Goal: Task Accomplishment & Management: Manage account settings

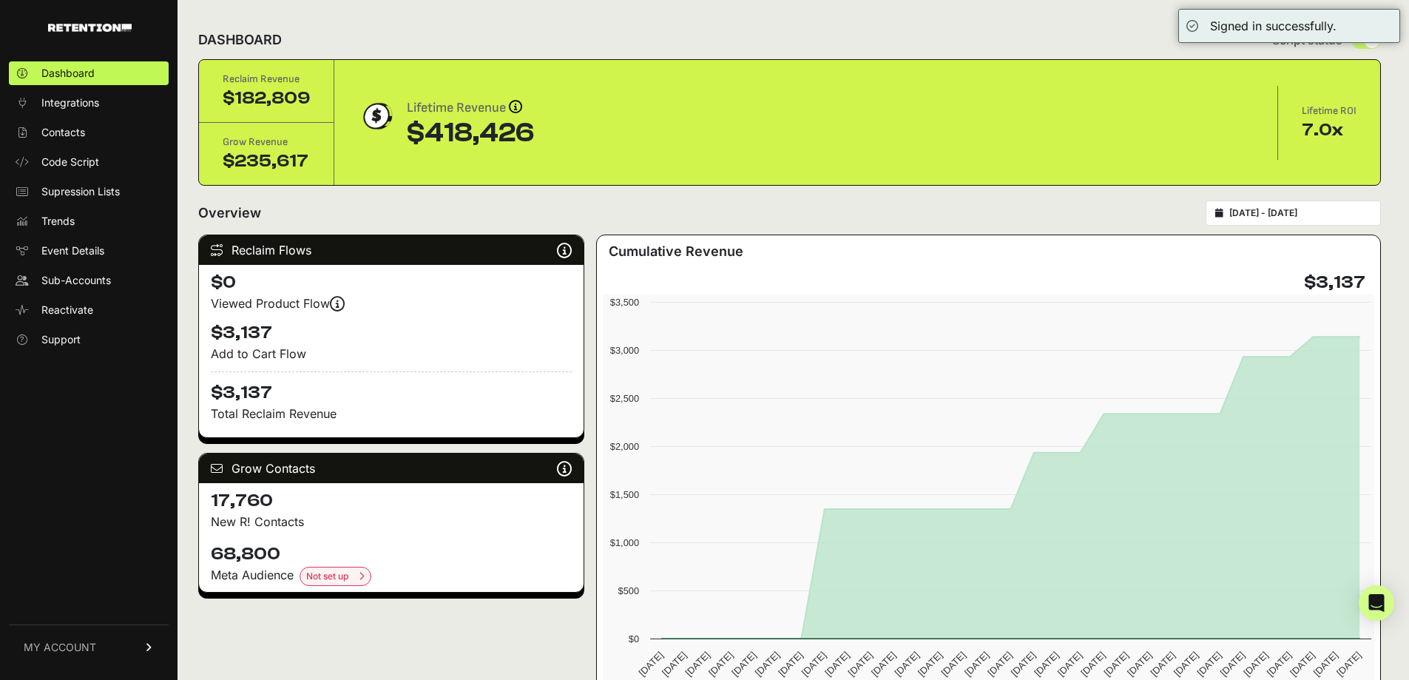
click at [85, 644] on span "MY ACCOUNT" at bounding box center [60, 647] width 72 height 15
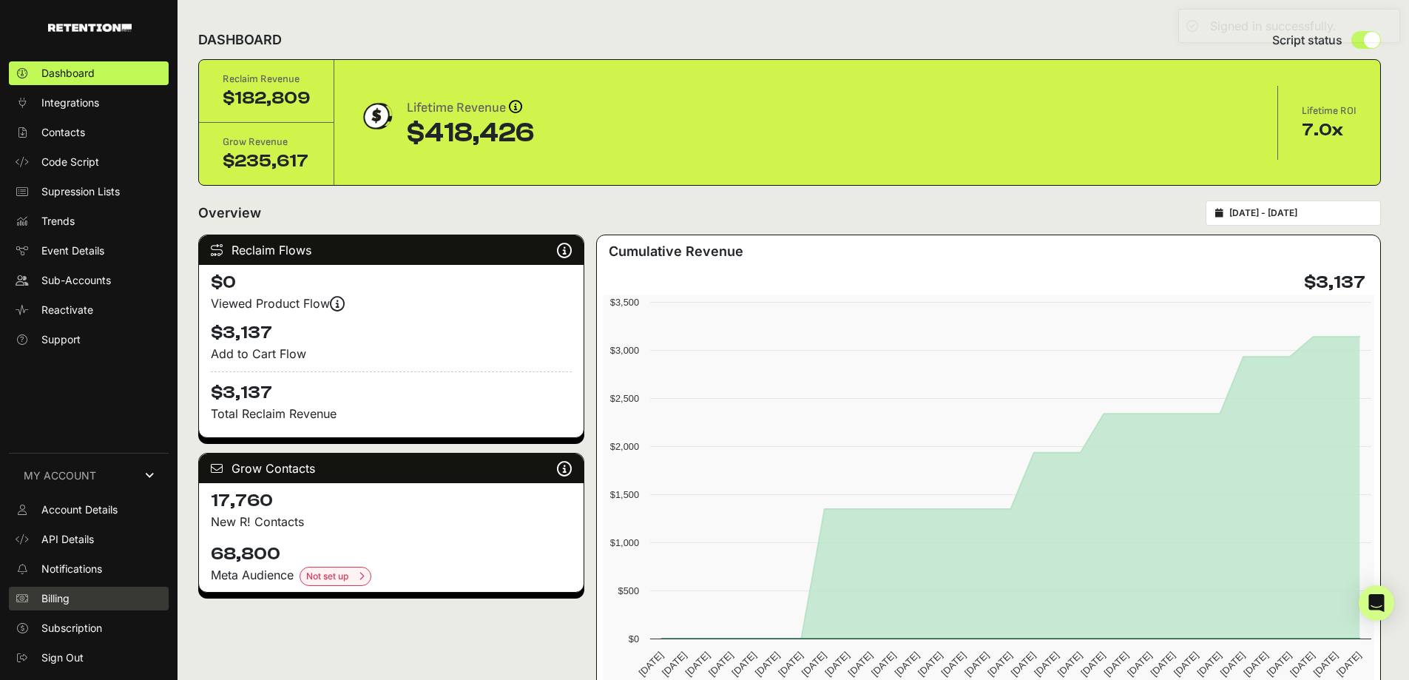
click at [62, 595] on span "Billing" at bounding box center [55, 598] width 28 height 15
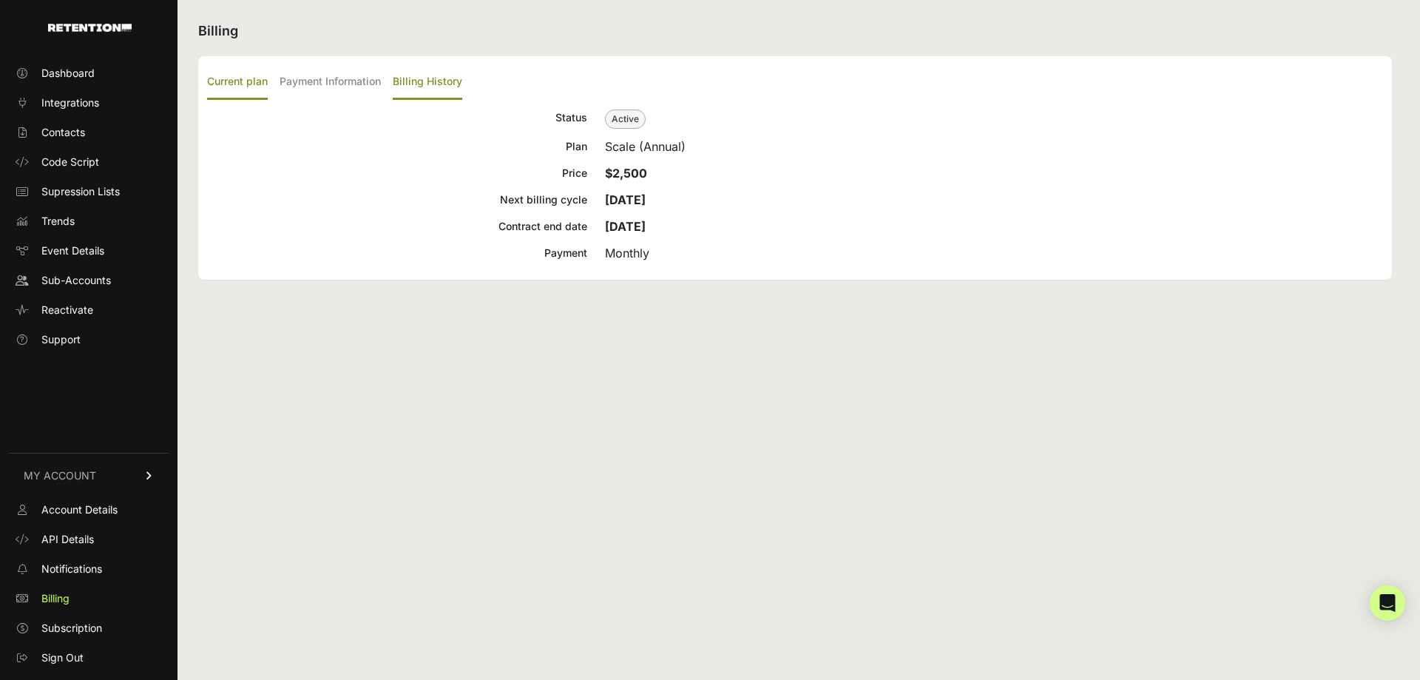
click at [430, 79] on label "Billing History" at bounding box center [428, 82] width 70 height 35
click at [0, 0] on input "Billing History" at bounding box center [0, 0] width 0 height 0
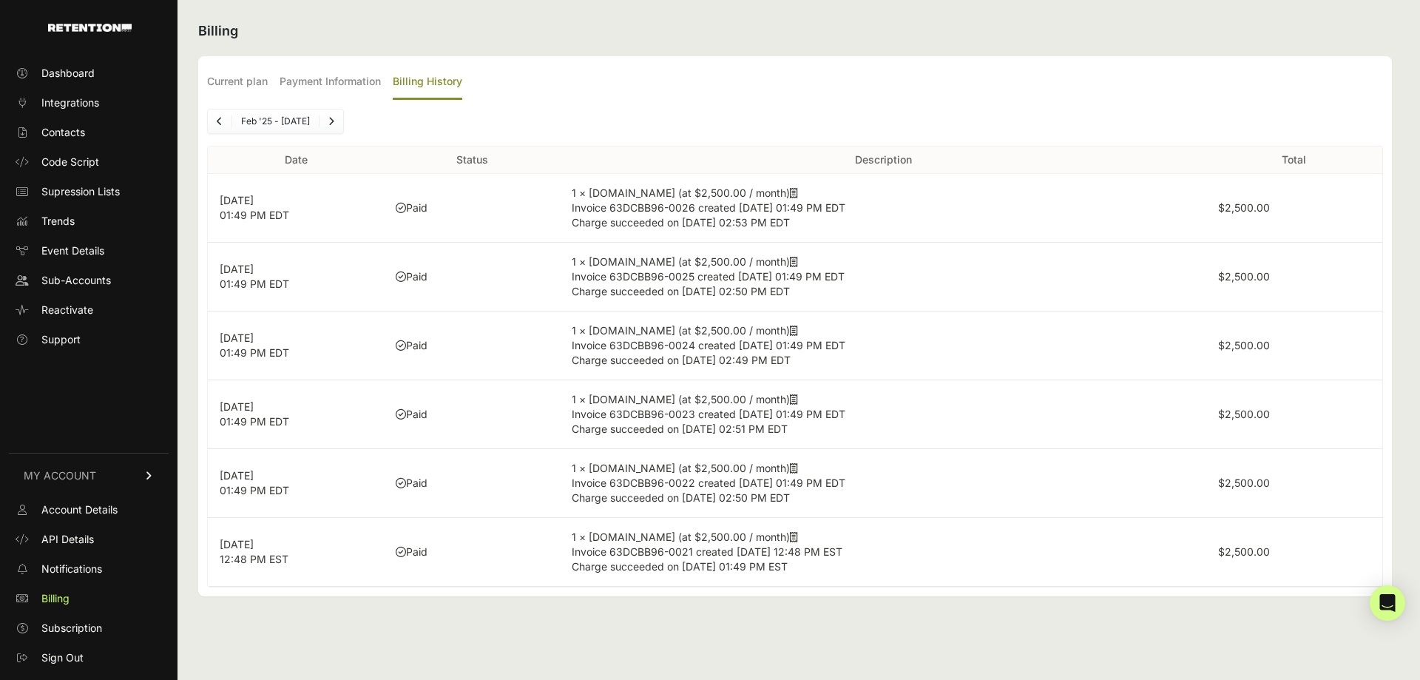
click at [790, 192] on icon at bounding box center [794, 193] width 8 height 10
click at [84, 280] on span "Sub-Accounts" at bounding box center [76, 280] width 70 height 15
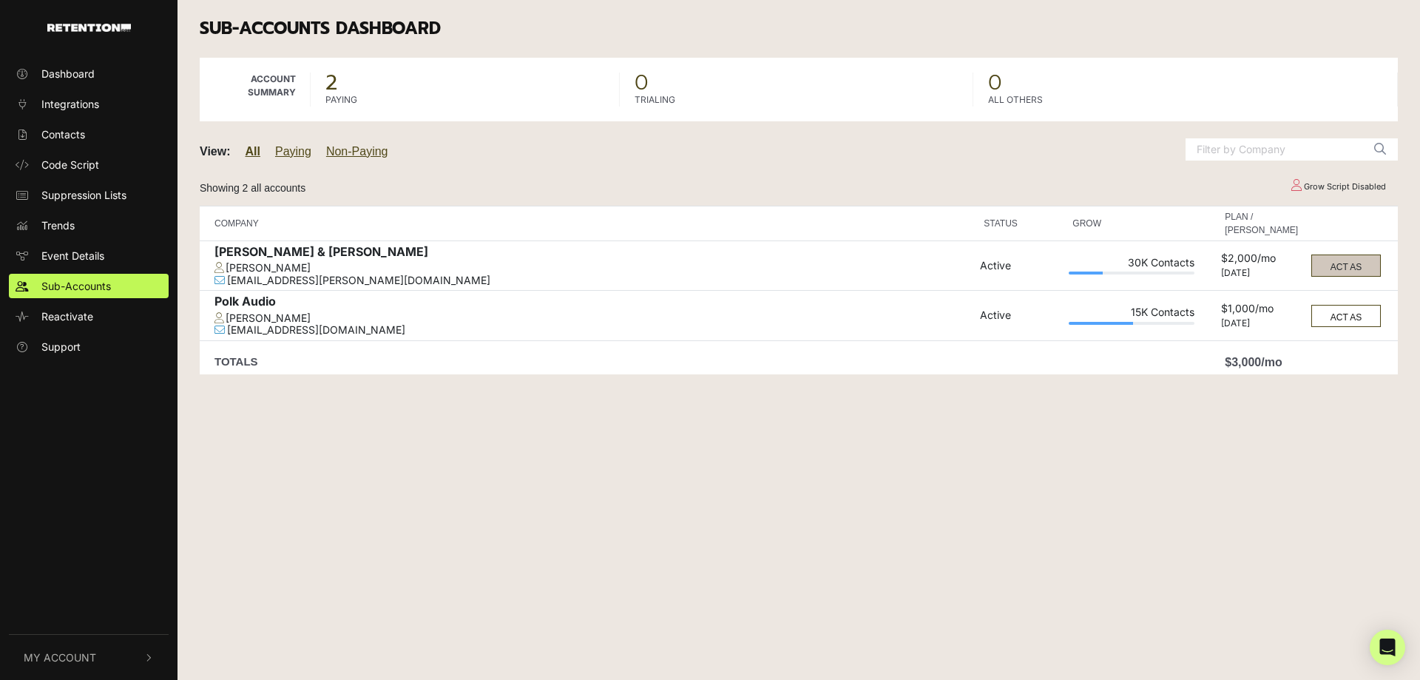
click at [1343, 266] on button "ACT AS" at bounding box center [1347, 265] width 70 height 22
